Goal: Task Accomplishment & Management: Complete application form

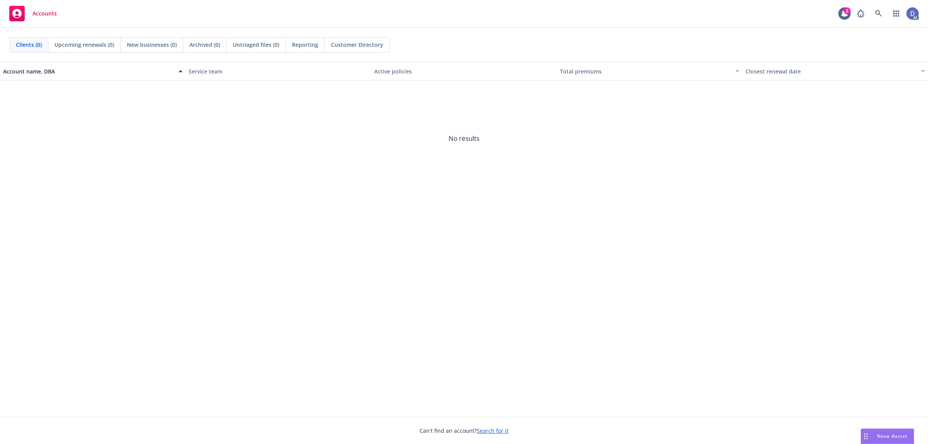
click at [421, 60] on div "Clients (0) Upcoming renewals (0) New businesses (0) Archived (0) Untriaged fil…" at bounding box center [464, 45] width 928 height 34
click at [879, 16] on icon at bounding box center [878, 13] width 7 height 7
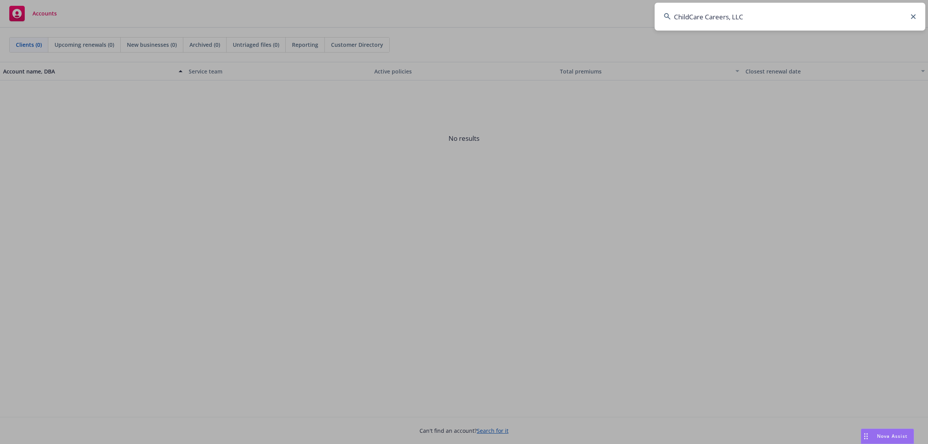
click at [879, 16] on input "ChildCare Careers, LLC" at bounding box center [789, 17] width 271 height 28
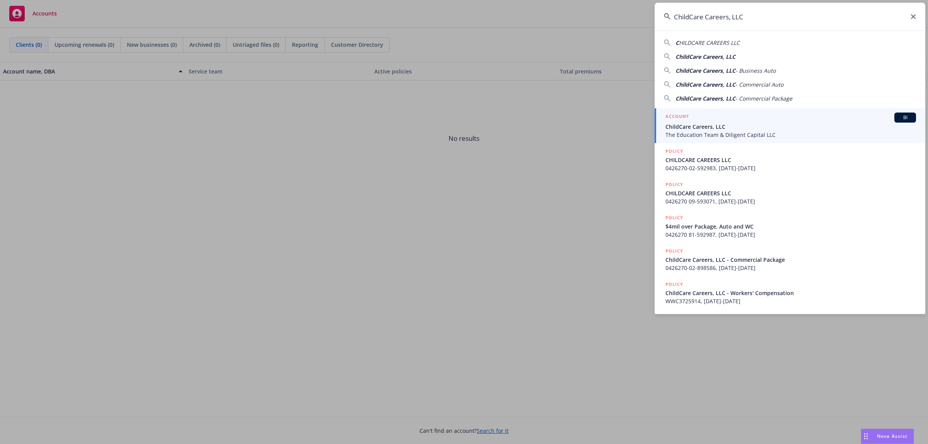
type input "ChildCare Careers, LLC"
click at [787, 120] on div "ACCOUNT BI" at bounding box center [790, 117] width 250 height 10
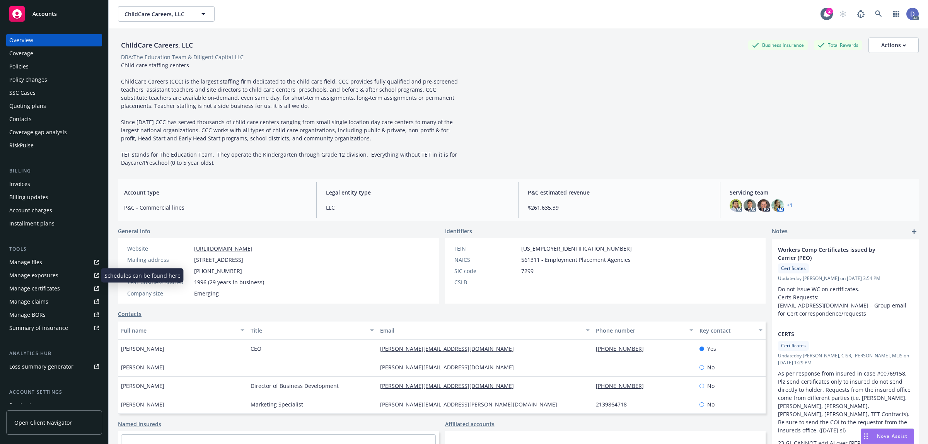
click at [43, 266] on link "Manage files" at bounding box center [54, 262] width 96 height 12
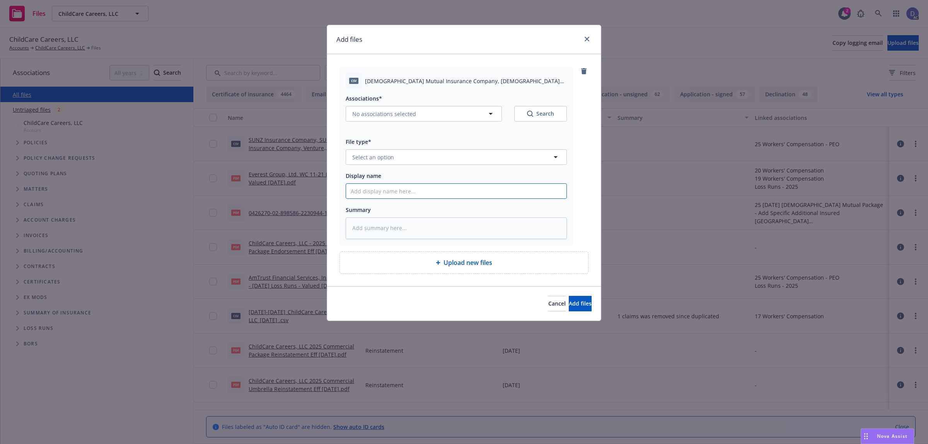
click at [470, 191] on input "Display name" at bounding box center [456, 191] width 220 height 15
paste input "ChildCare Careers, LLC"
type textarea "x"
type input "ChildCare Careers, LLC"
click at [415, 192] on input "ChildCare Careers, LLC" at bounding box center [456, 191] width 220 height 15
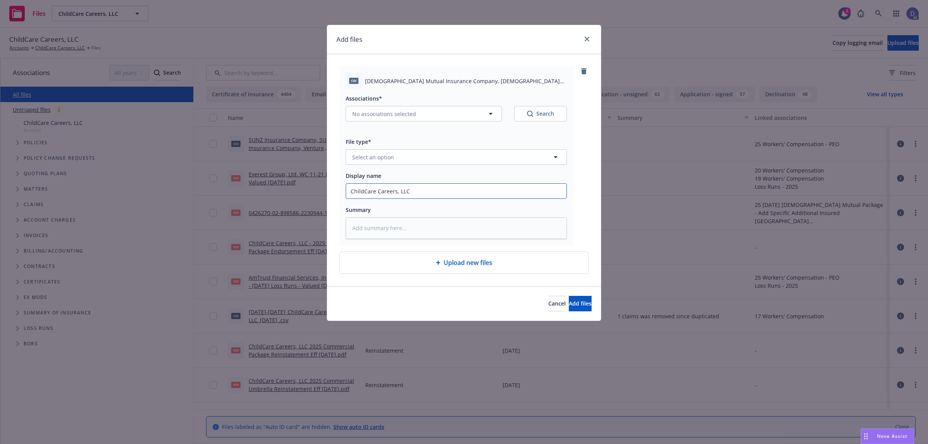
click at [415, 192] on input "ChildCare Careers, LLC" at bounding box center [456, 191] width 220 height 15
paste input "urch Mutual Insurance Company, Church Mutual Insurance Company_2021-2025_ChildC…"
type textarea "x"
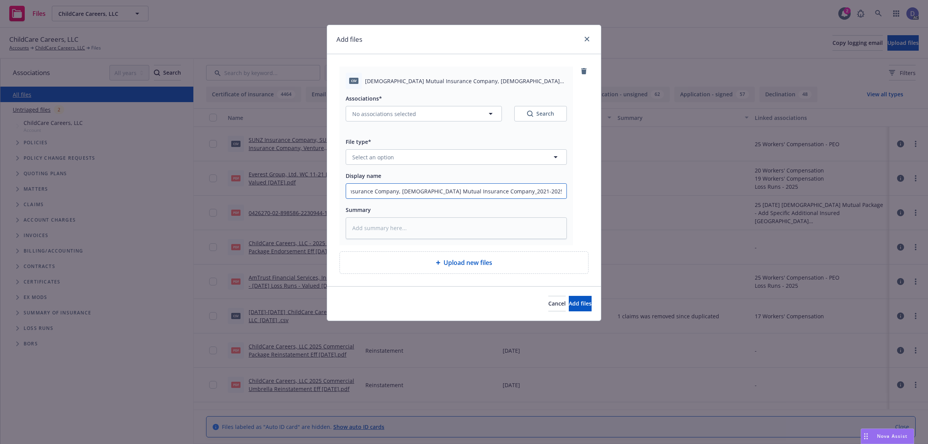
type input "Church Mutual Insurance Company, Church Mutual Insurance Company_2021-2025_Chil…"
click at [438, 167] on div "Associations* No associations selected Search File type* Select an option Displ…" at bounding box center [456, 164] width 221 height 150
click at [443, 163] on button "Select an option" at bounding box center [456, 156] width 221 height 15
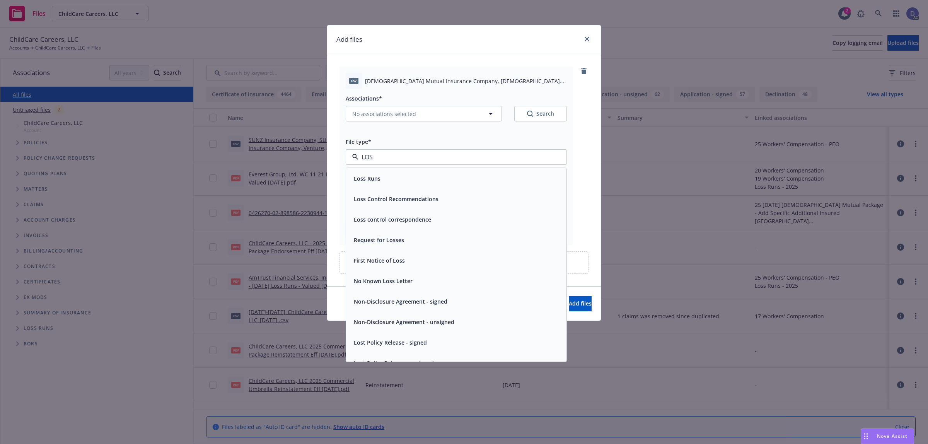
type input "LOSS"
click at [437, 177] on div "Loss Runs" at bounding box center [456, 178] width 211 height 11
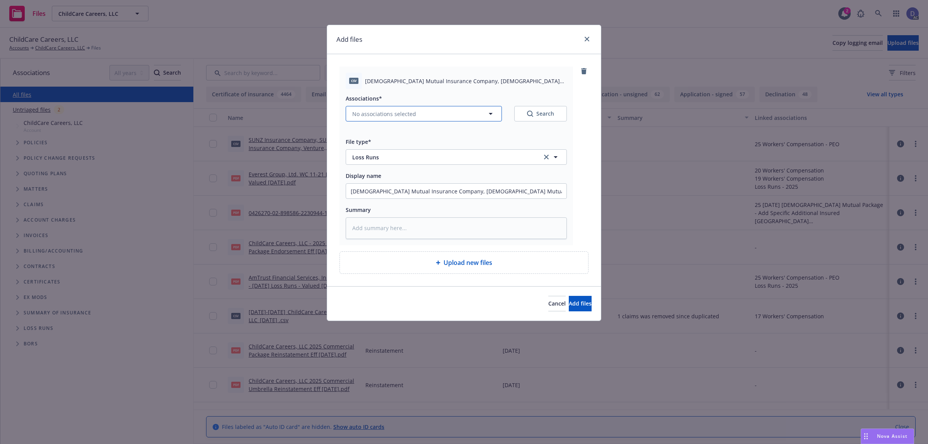
click at [386, 111] on span "No associations selected" at bounding box center [384, 114] width 64 height 8
type textarea "x"
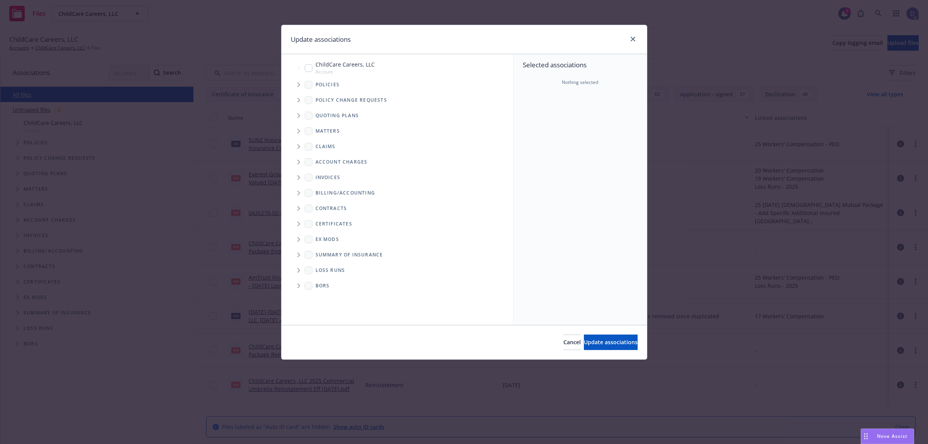
click at [296, 86] on span "Tree Example" at bounding box center [298, 84] width 12 height 12
click at [489, 121] on div "Quoting plans" at bounding box center [401, 115] width 224 height 15
click at [567, 128] on div "Selected associations Nothing selected" at bounding box center [579, 189] width 133 height 271
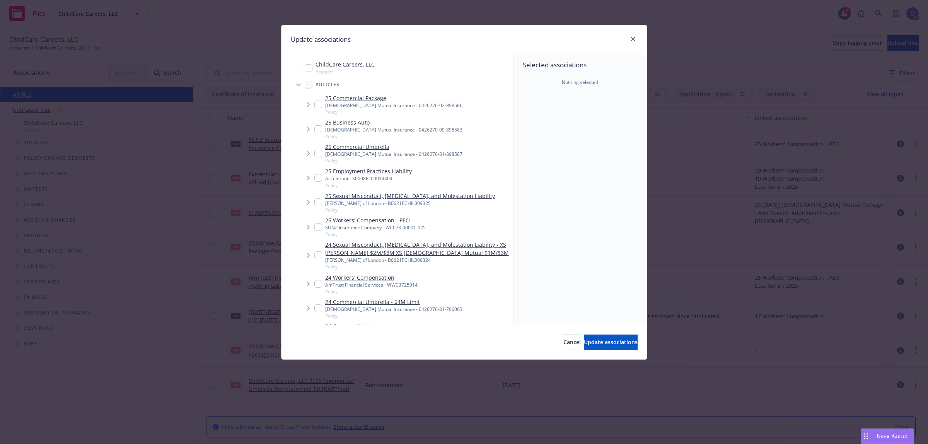
scroll to position [314, 0]
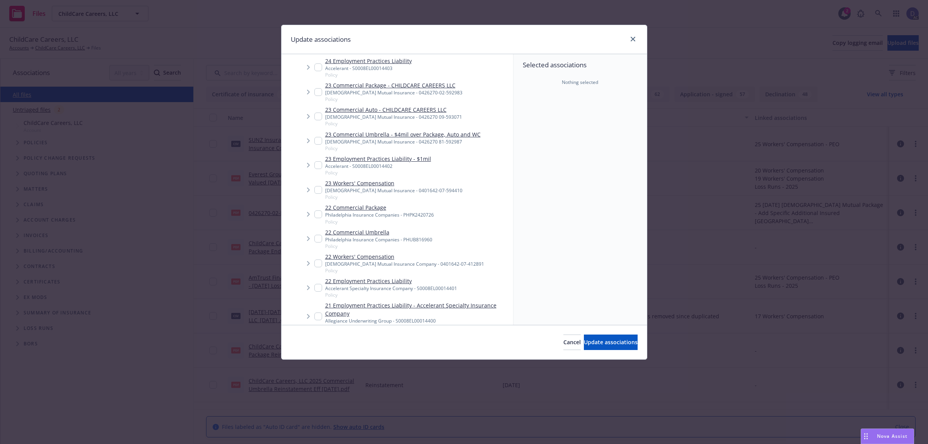
click at [378, 194] on span "Policy" at bounding box center [393, 197] width 137 height 7
checkbox input "true"
click at [590, 336] on button "Update associations" at bounding box center [611, 341] width 54 height 15
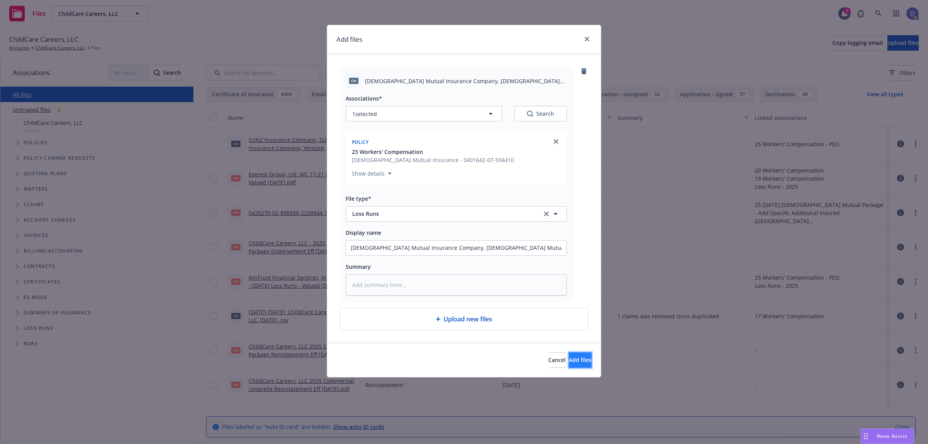
click at [569, 357] on span "Add files" at bounding box center [580, 359] width 23 height 7
click at [567, 357] on div "Add files csv Church Mutual Insurance Company, Church Mutual Insurance Company_…" at bounding box center [464, 222] width 928 height 444
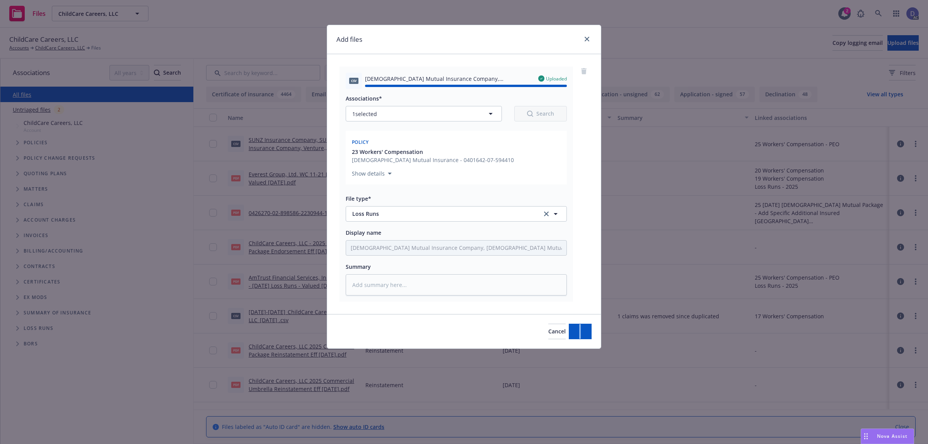
type textarea "x"
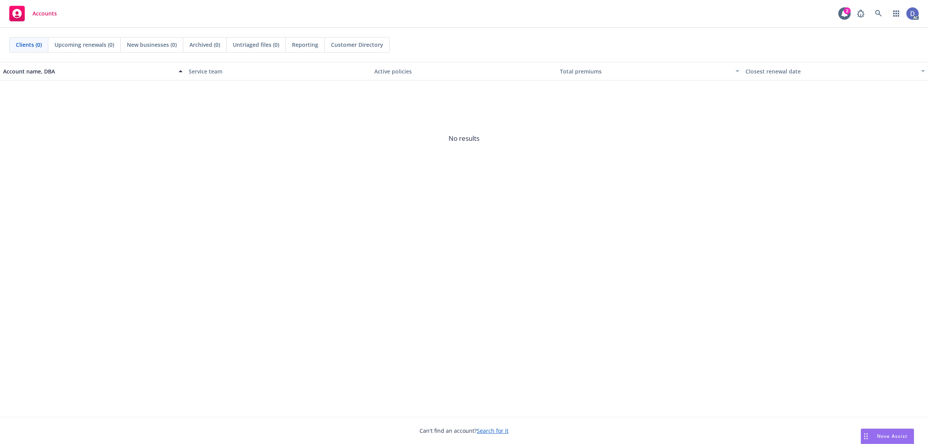
click at [742, 22] on div "Accounts 2 AC" at bounding box center [464, 14] width 928 height 28
click at [742, 18] on link at bounding box center [877, 13] width 15 height 15
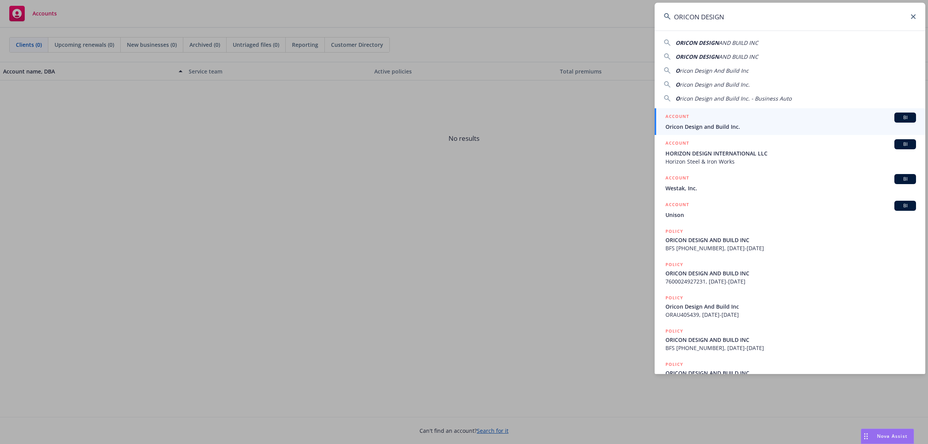
type input "ORICON DESIGN"
click at [729, 126] on span "Oricon Design and Build Inc." at bounding box center [790, 127] width 250 height 8
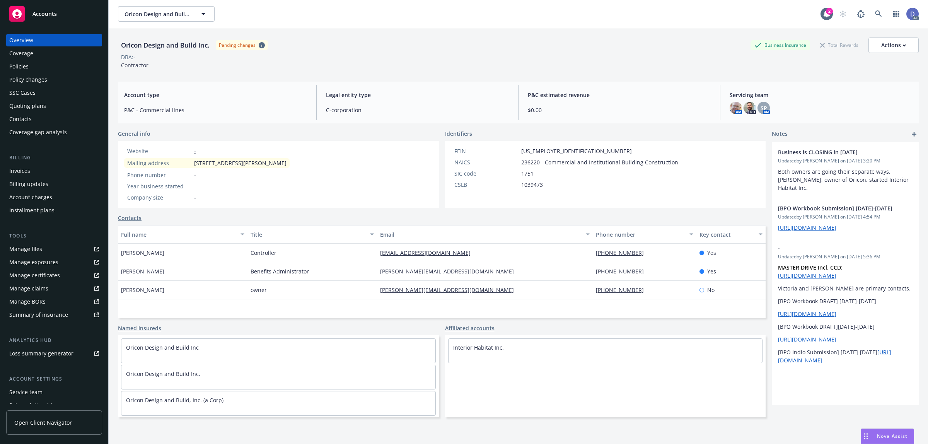
click at [41, 286] on div "Manage claims" at bounding box center [28, 288] width 39 height 12
click at [39, 250] on div "Manage files" at bounding box center [25, 249] width 33 height 12
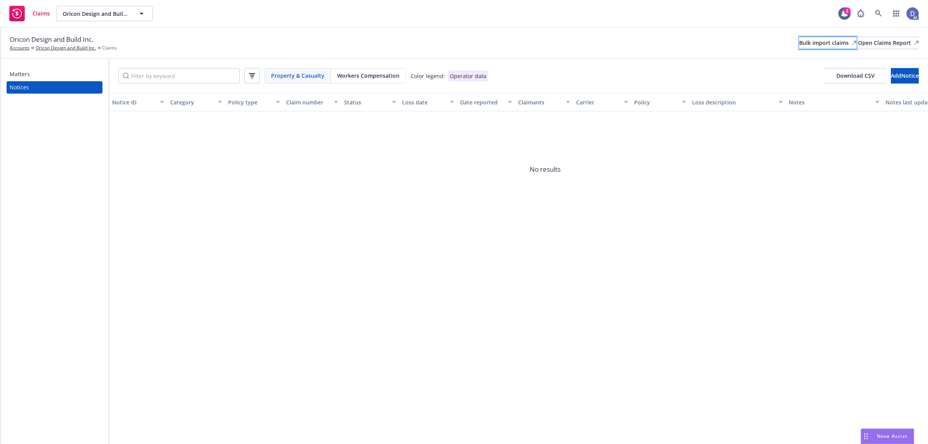
click at [811, 48] on div "Bulk import claims" at bounding box center [827, 43] width 57 height 12
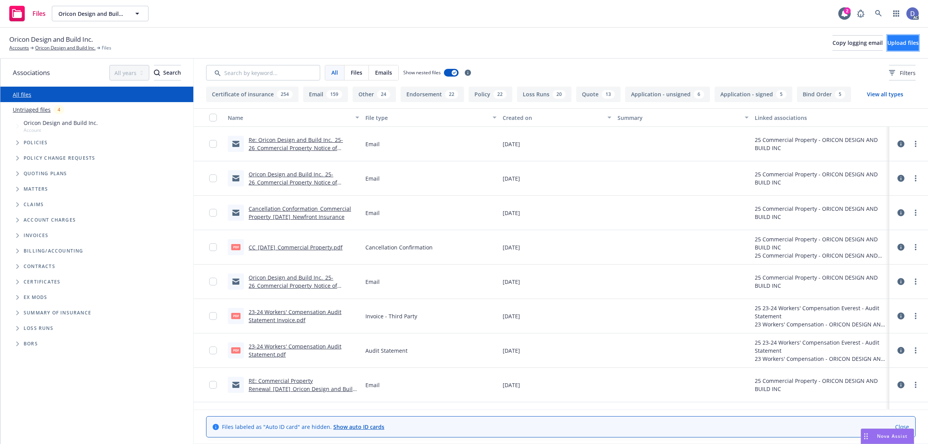
click at [896, 45] on span "Upload files" at bounding box center [902, 42] width 31 height 7
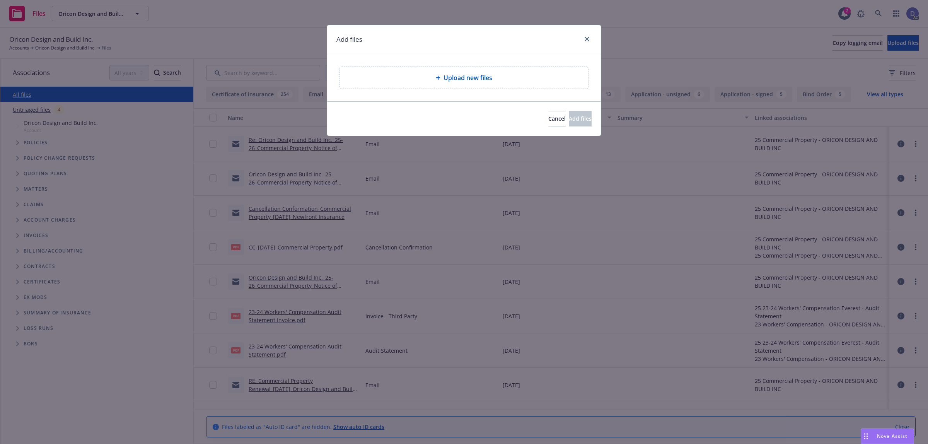
click at [459, 77] on span "Upload new files" at bounding box center [467, 77] width 49 height 9
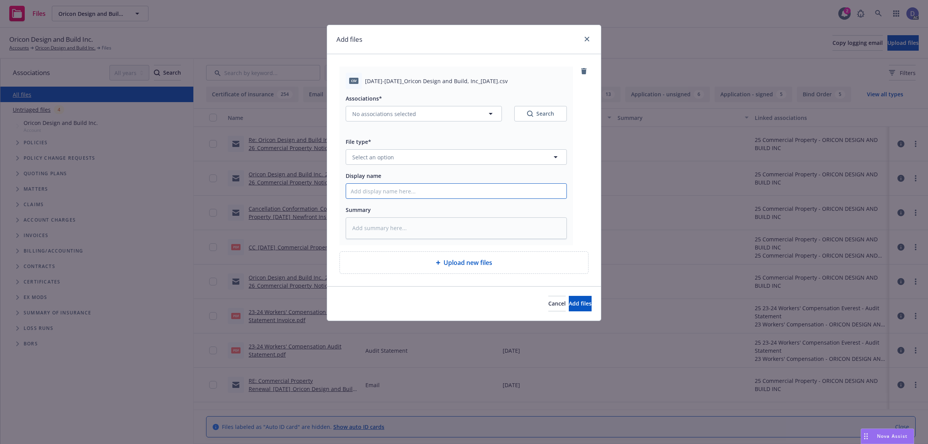
drag, startPoint x: 522, startPoint y: 192, endPoint x: 526, endPoint y: 184, distance: 9.0
click at [522, 192] on input "Display name" at bounding box center [456, 191] width 220 height 15
paste input "2019-2021_Oricon Design and Build, Inc_7-26-2024"
type input "2019-2021_Oricon Design and Build, Inc_7-26-2024"
type textarea "x"
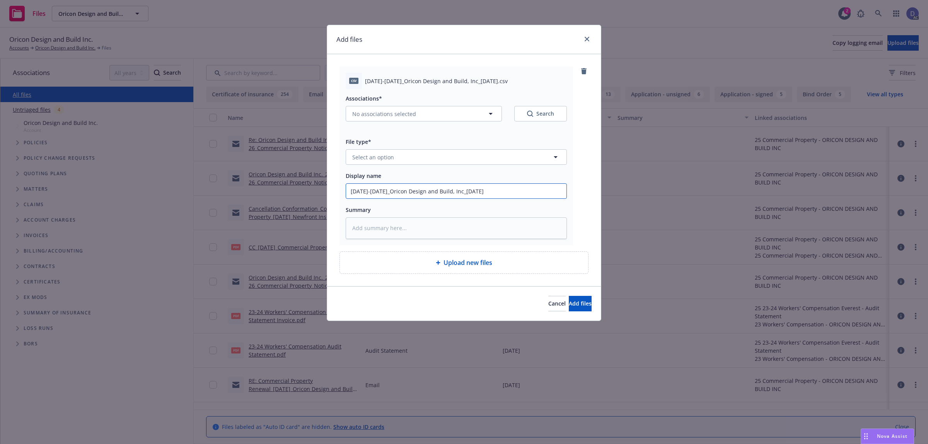
type input "2019-2021_Oricon Design and Build, Inc_7-26-2024"
click at [537, 163] on button "Select an option" at bounding box center [456, 156] width 221 height 15
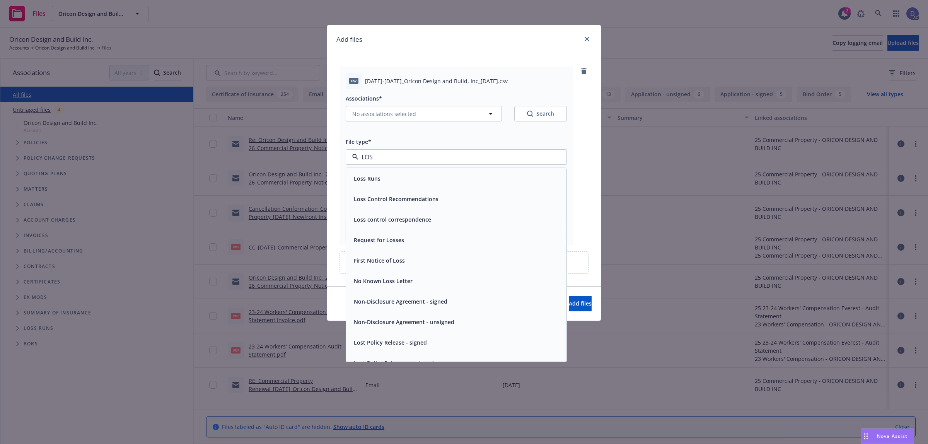
type input "LOSS"
click at [513, 173] on div "Loss Runs" at bounding box center [456, 178] width 211 height 11
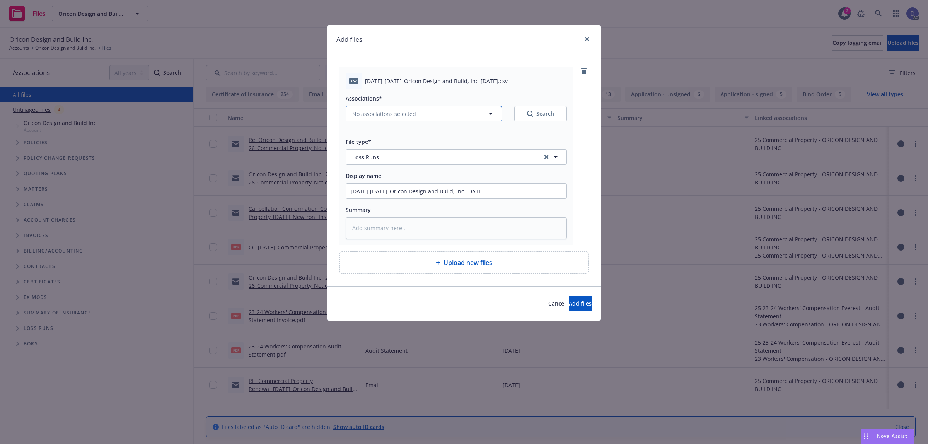
click at [489, 111] on icon "button" at bounding box center [490, 113] width 9 height 9
type textarea "x"
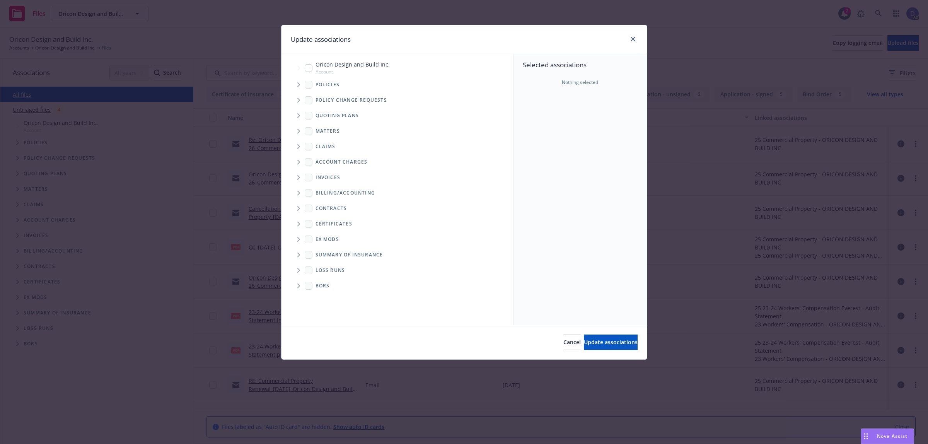
click at [439, 84] on div "Policies" at bounding box center [401, 84] width 224 height 15
click at [302, 87] on span "Tree Example" at bounding box center [298, 84] width 12 height 12
click at [563, 119] on div "Selected associations Nothing selected" at bounding box center [579, 189] width 133 height 271
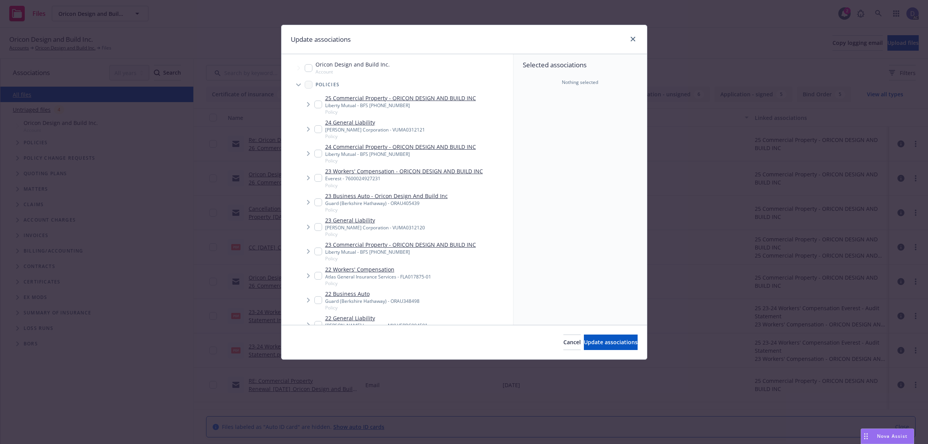
scroll to position [281, 0]
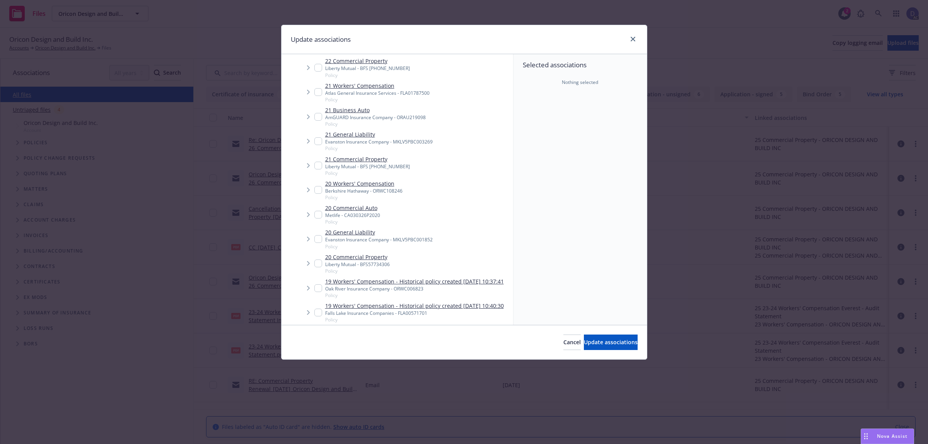
click at [363, 190] on div "Berkshire Hathaway - ORWC108246" at bounding box center [363, 190] width 77 height 7
checkbox input "true"
click at [586, 340] on span "Update associations" at bounding box center [611, 341] width 54 height 7
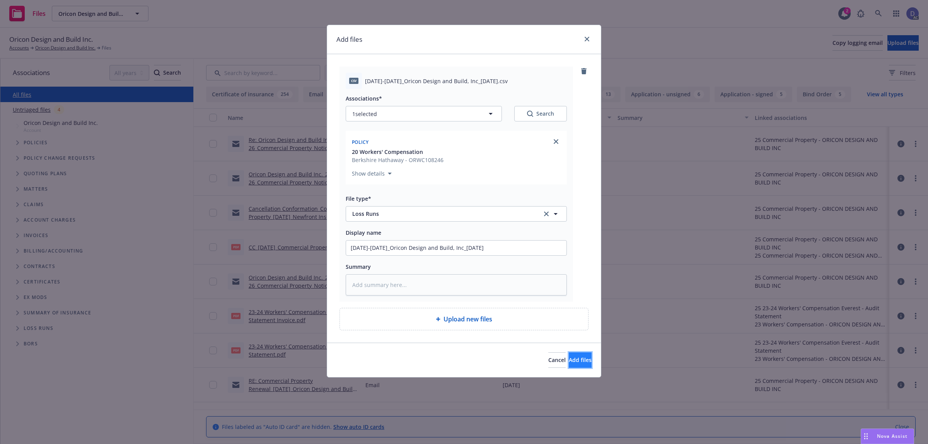
click at [572, 357] on span "Add files" at bounding box center [580, 359] width 23 height 7
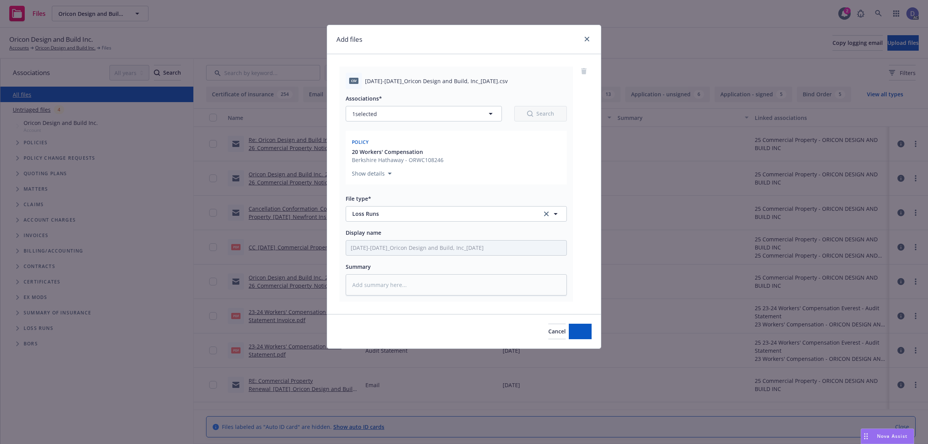
type textarea "x"
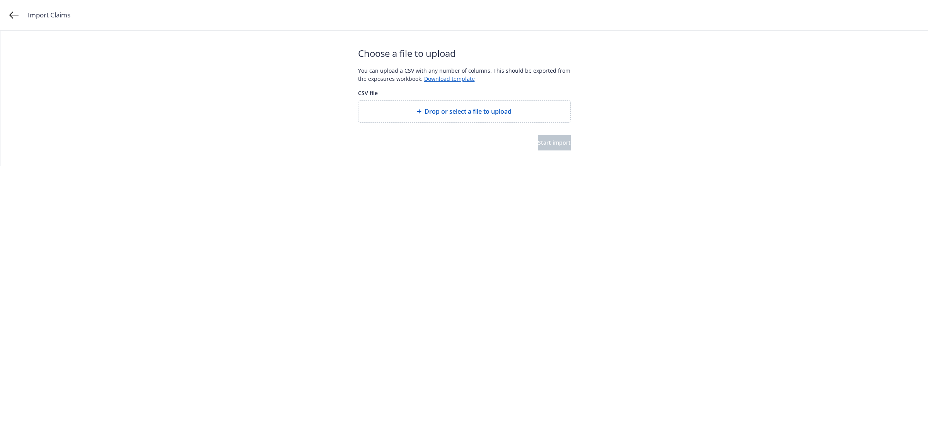
click at [443, 116] on div "Drop or select a file to upload" at bounding box center [464, 111] width 212 height 22
click at [538, 140] on span "Start import" at bounding box center [554, 142] width 33 height 7
click at [555, 158] on div "Choose a file to upload You can upload a CSV with any number of columns. This s…" at bounding box center [464, 98] width 213 height 135
click at [553, 146] on span "Start import" at bounding box center [554, 142] width 33 height 7
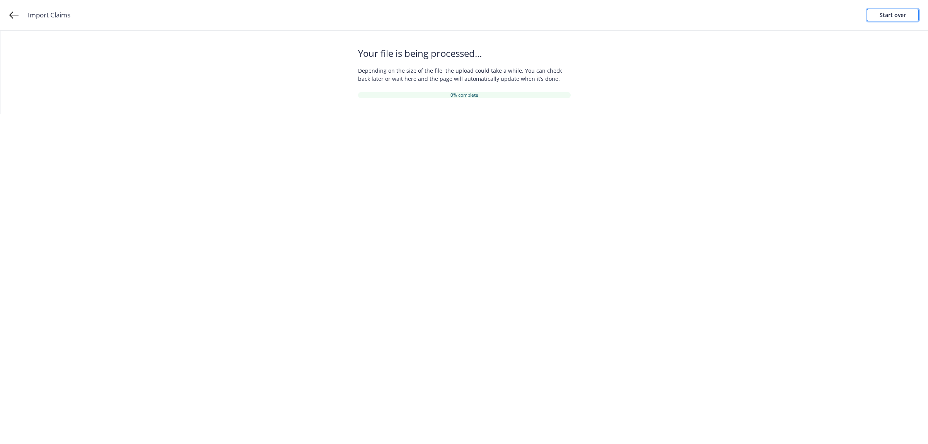
click at [885, 20] on div "Start over" at bounding box center [892, 15] width 26 height 12
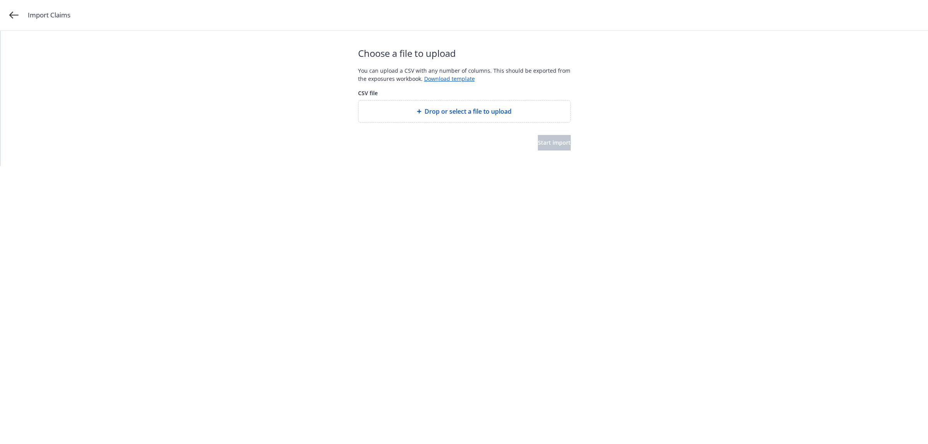
click at [487, 104] on div "Drop or select a file to upload" at bounding box center [464, 111] width 212 height 22
click at [538, 142] on span "Start import" at bounding box center [554, 142] width 33 height 7
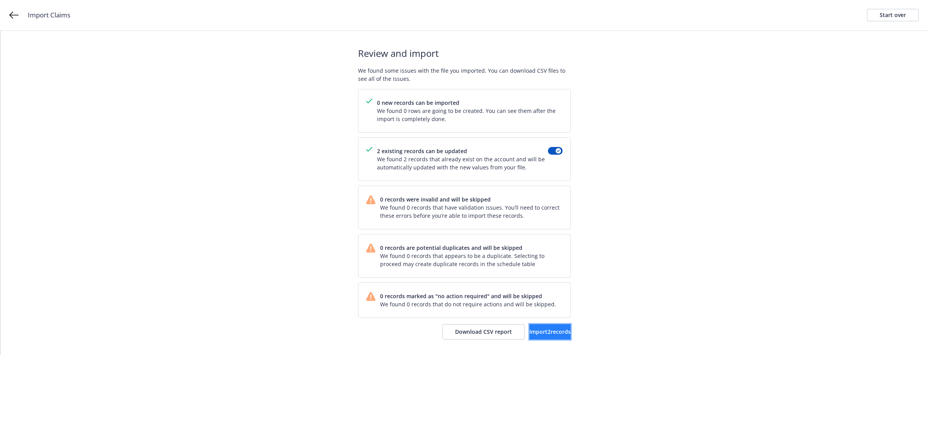
click at [542, 337] on button "Import 2 records" at bounding box center [549, 331] width 41 height 15
click at [536, 332] on span "View accounts" at bounding box center [539, 331] width 38 height 7
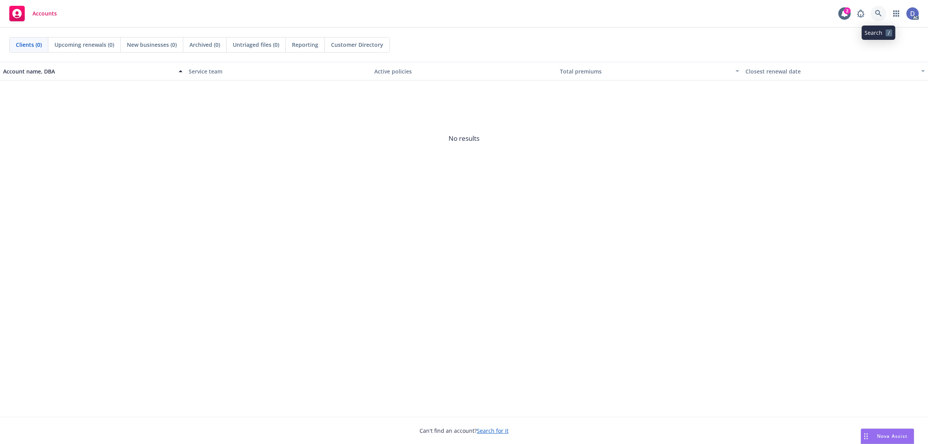
click at [880, 15] on icon at bounding box center [878, 13] width 7 height 7
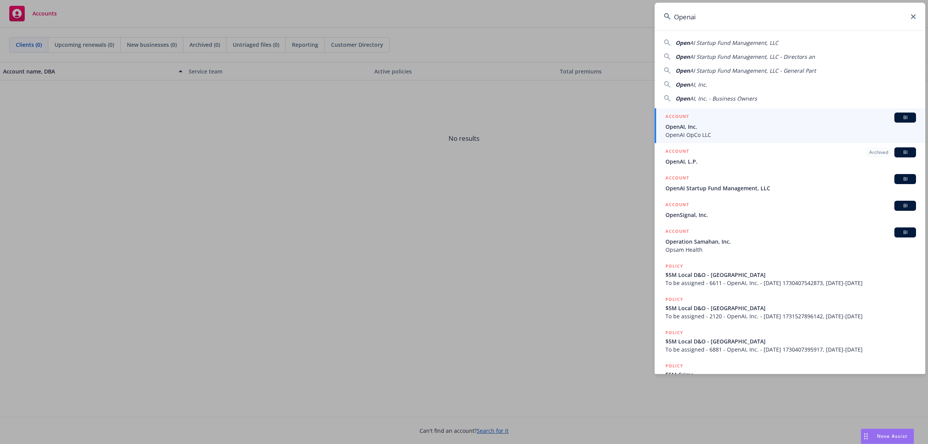
type input "Openai"
click at [706, 131] on span "OpenAI OpCo LLC" at bounding box center [790, 135] width 250 height 8
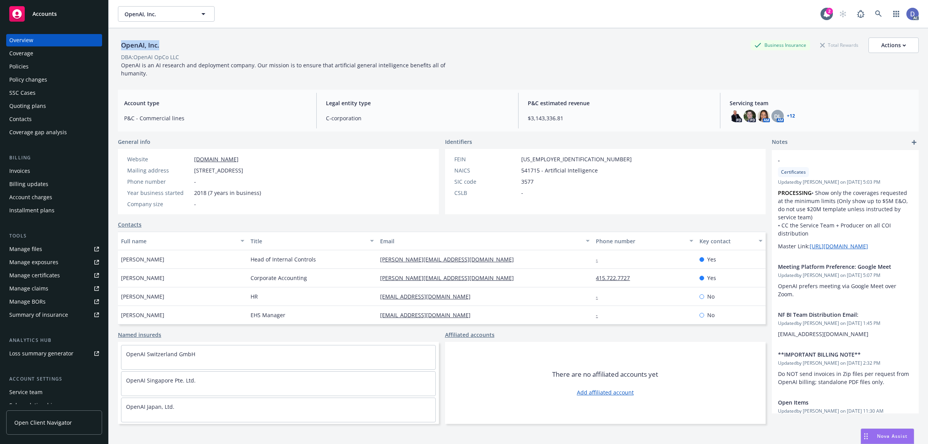
copy div "OpenAI, Inc."
drag, startPoint x: 160, startPoint y: 48, endPoint x: 120, endPoint y: 51, distance: 39.6
click at [120, 51] on div "OpenAI, Inc." at bounding box center [140, 44] width 44 height 15
click at [49, 286] on link "Manage claims" at bounding box center [54, 288] width 96 height 12
click at [43, 254] on link "Manage files" at bounding box center [54, 249] width 96 height 12
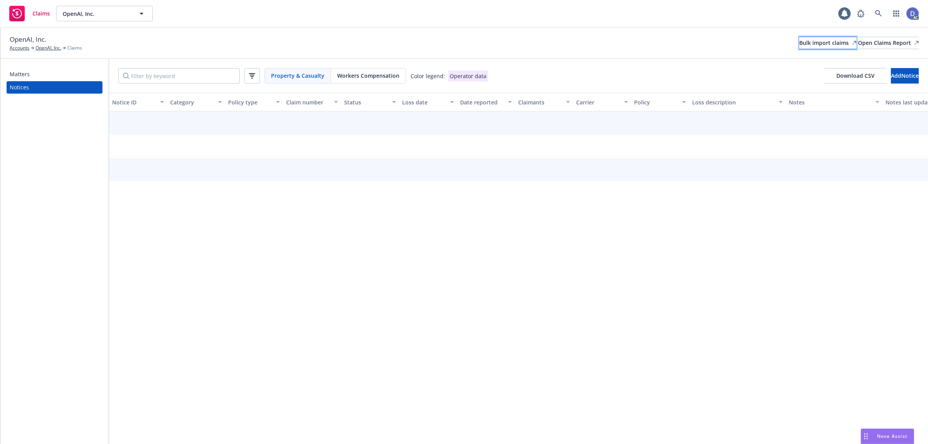
click at [799, 40] on div "Bulk import claims" at bounding box center [827, 43] width 57 height 12
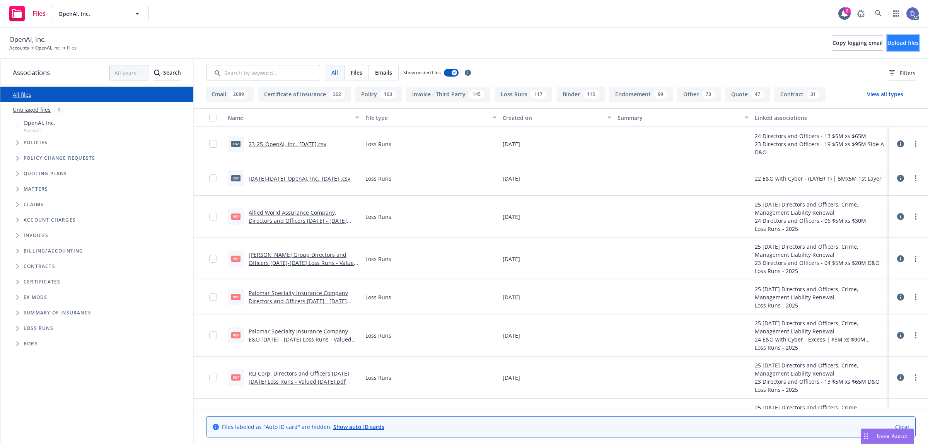
click at [895, 44] on span "Upload files" at bounding box center [902, 42] width 31 height 7
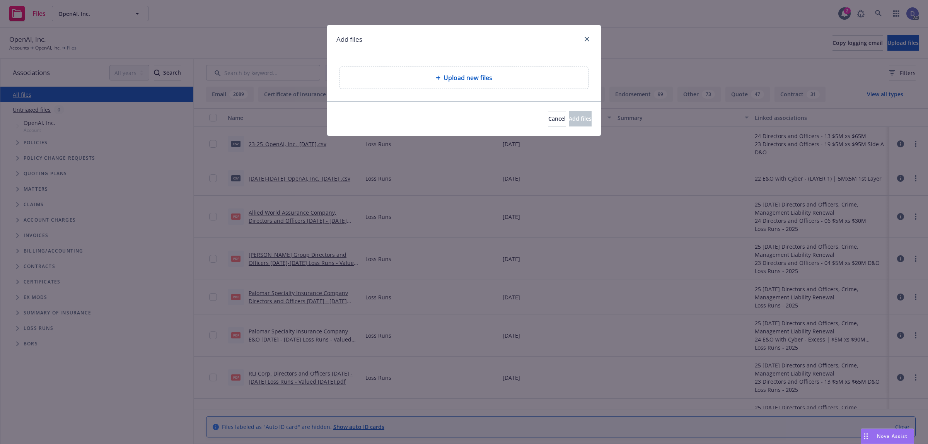
click at [444, 84] on div "Upload new files" at bounding box center [464, 78] width 248 height 22
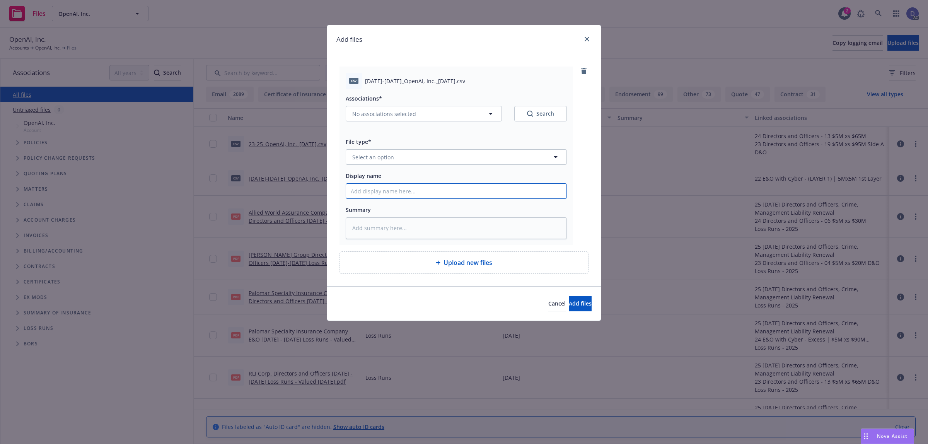
drag, startPoint x: 475, startPoint y: 196, endPoint x: 487, endPoint y: 175, distance: 23.9
click at [475, 196] on input "Display name" at bounding box center [456, 191] width 220 height 15
paste input "[DATE]-[DATE]_OpenAI, Inc._[DATE]"
type input "[DATE]-[DATE]_OpenAI, Inc._[DATE]"
type textarea "x"
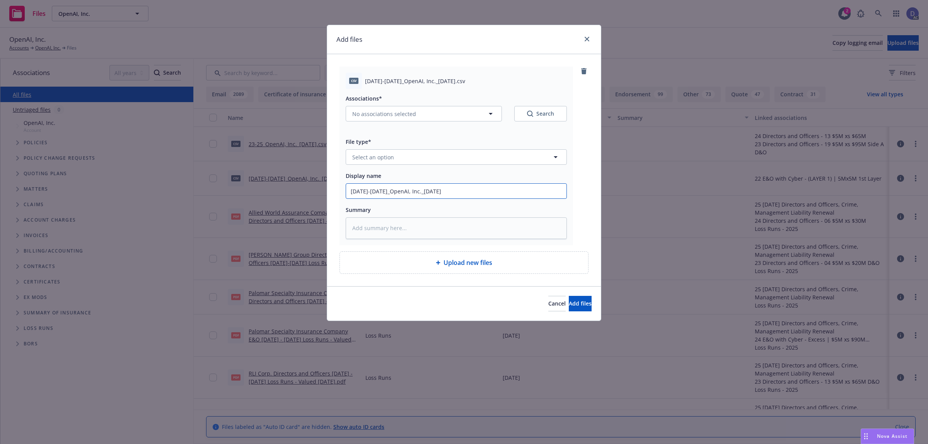
type input "[DATE]-[DATE]_OpenAI, Inc._[DATE]"
click at [503, 150] on button "Select an option" at bounding box center [456, 156] width 221 height 15
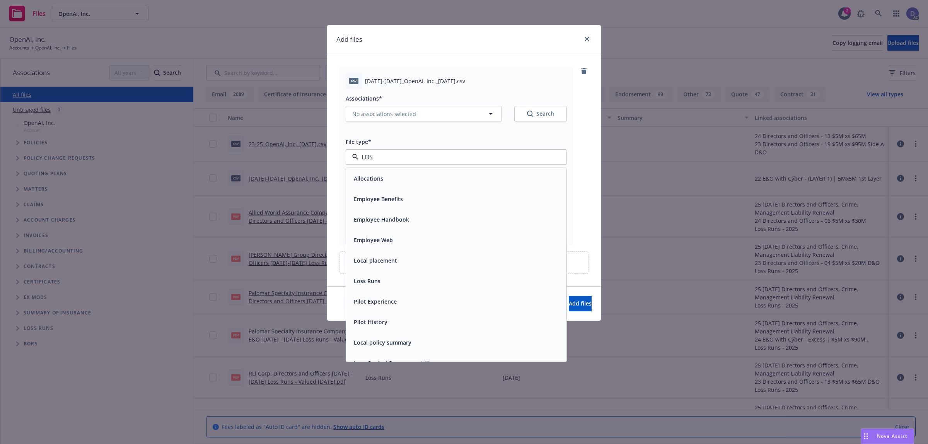
type input "LOSS"
click at [485, 175] on div "Loss Runs" at bounding box center [456, 178] width 211 height 11
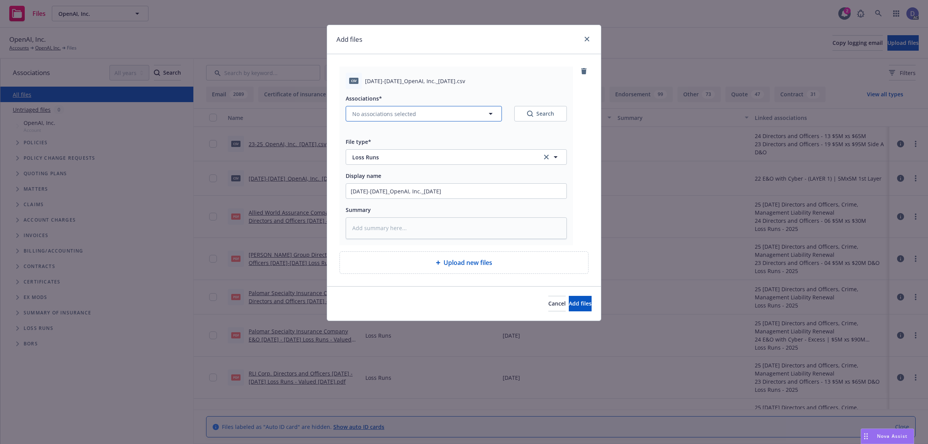
click at [418, 111] on button "No associations selected" at bounding box center [424, 113] width 156 height 15
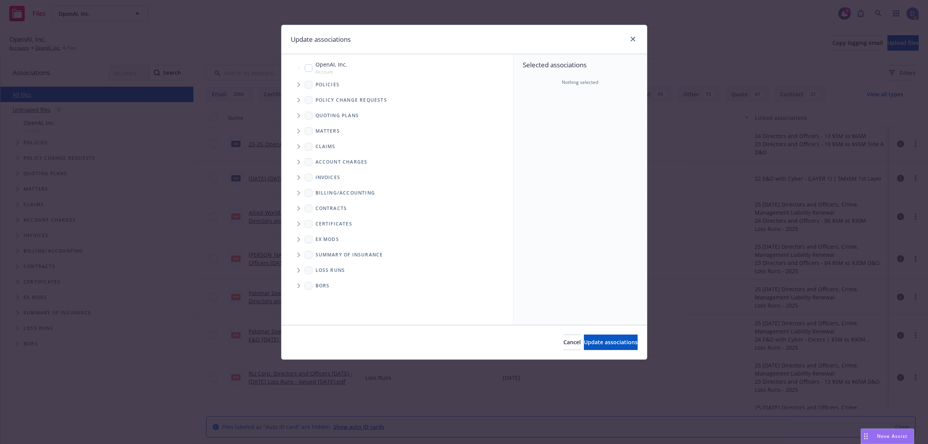
click at [296, 87] on span "Tree Example" at bounding box center [298, 84] width 12 height 12
click at [567, 123] on div "Selected associations Nothing selected" at bounding box center [579, 189] width 133 height 271
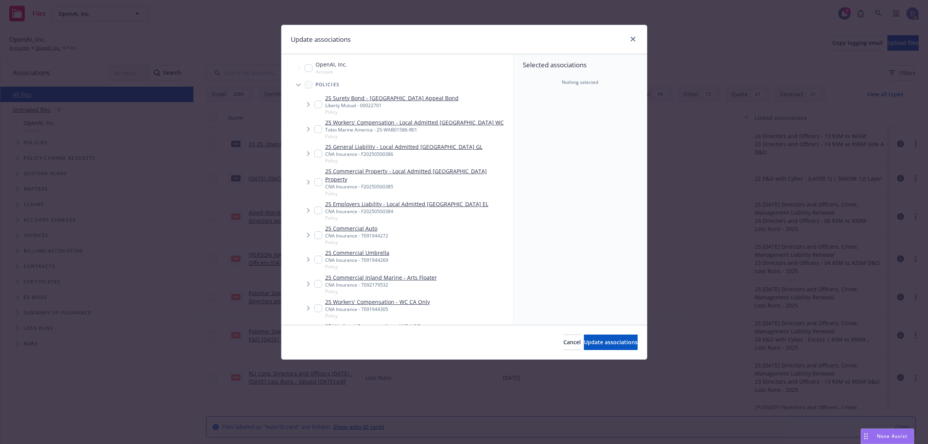
type textarea "x"
click at [584, 39] on div "Update associations" at bounding box center [463, 39] width 365 height 29
click at [310, 68] on input "Tree Example" at bounding box center [309, 68] width 8 height 8
checkbox input "true"
click at [613, 344] on span "Update associations" at bounding box center [611, 341] width 54 height 7
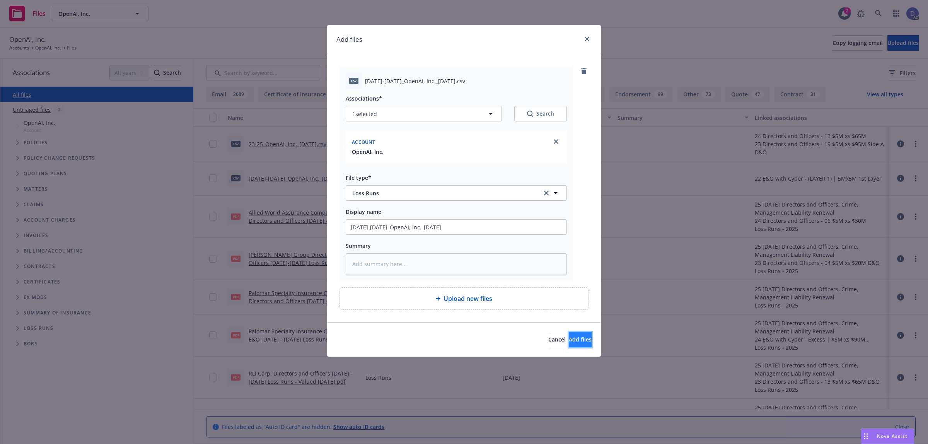
click at [576, 342] on span "Add files" at bounding box center [580, 338] width 23 height 7
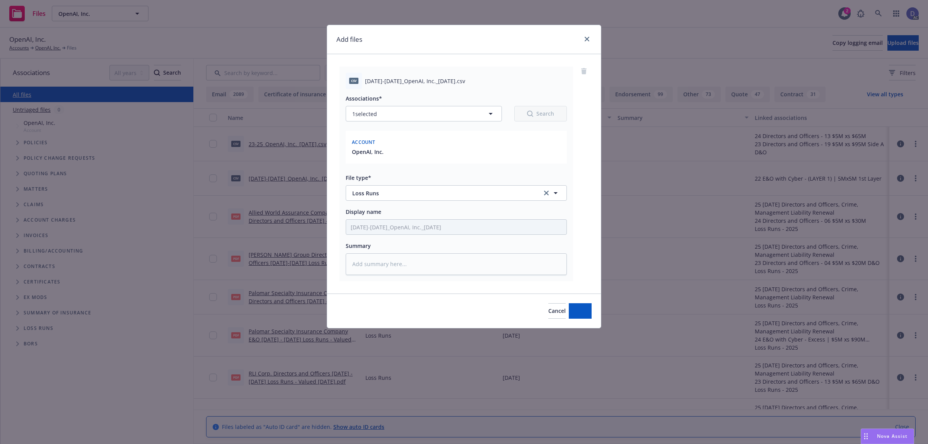
type textarea "x"
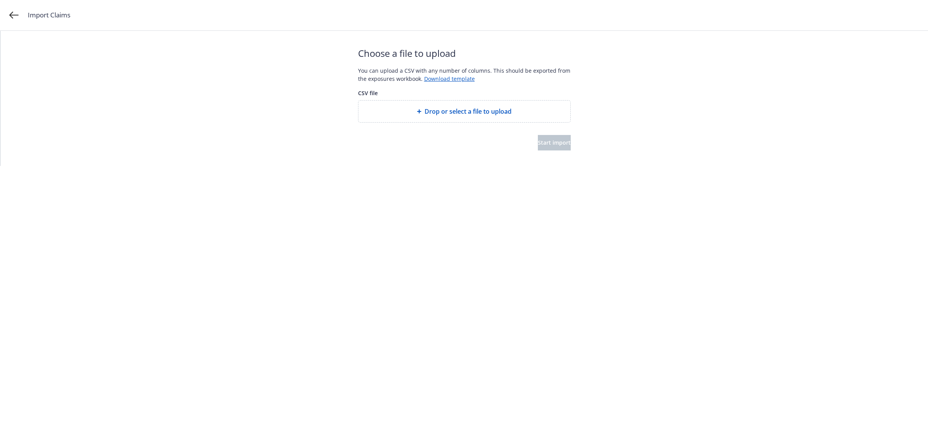
drag, startPoint x: 463, startPoint y: 120, endPoint x: 442, endPoint y: 107, distance: 24.6
click at [442, 107] on span "Drop or select a file to upload" at bounding box center [467, 111] width 87 height 9
click at [553, 144] on span "Start import" at bounding box center [554, 142] width 33 height 7
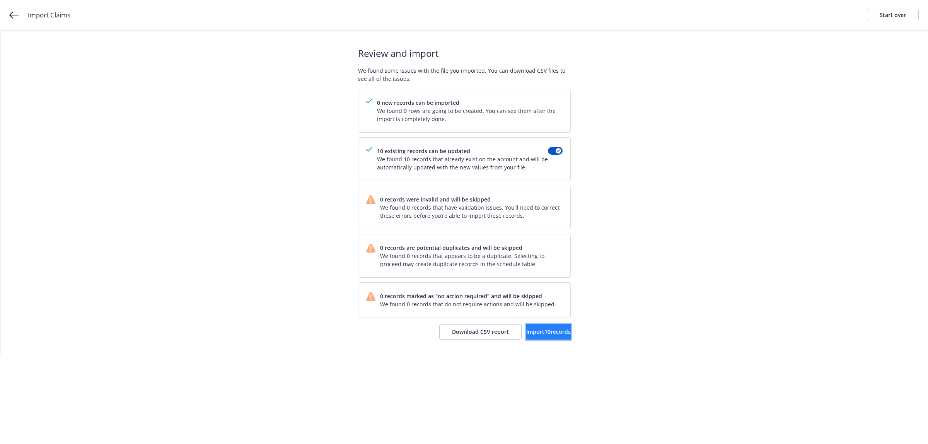
click at [531, 339] on button "Import 10 records" at bounding box center [548, 331] width 44 height 15
click at [535, 333] on span "View accounts" at bounding box center [539, 331] width 38 height 7
